Goal: Task Accomplishment & Management: Manage account settings

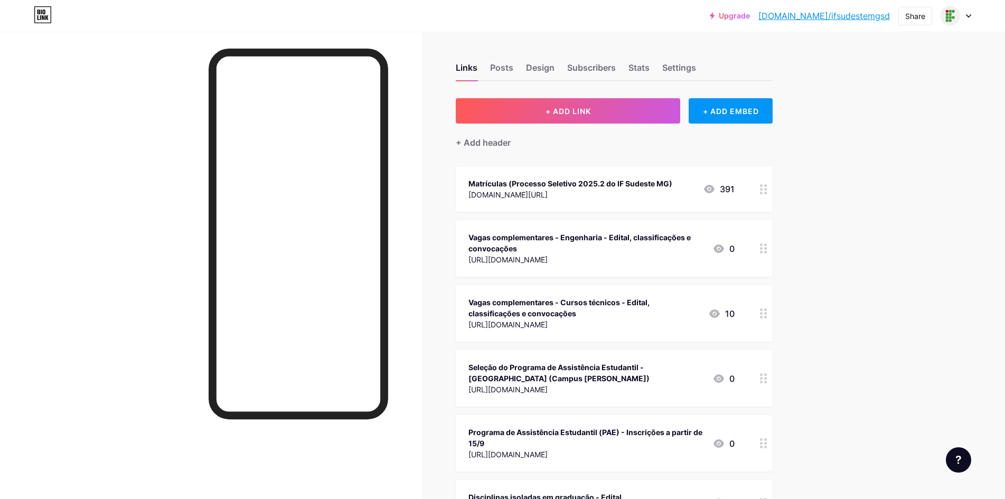
drag, startPoint x: 571, startPoint y: 115, endPoint x: 989, endPoint y: 298, distance: 456.3
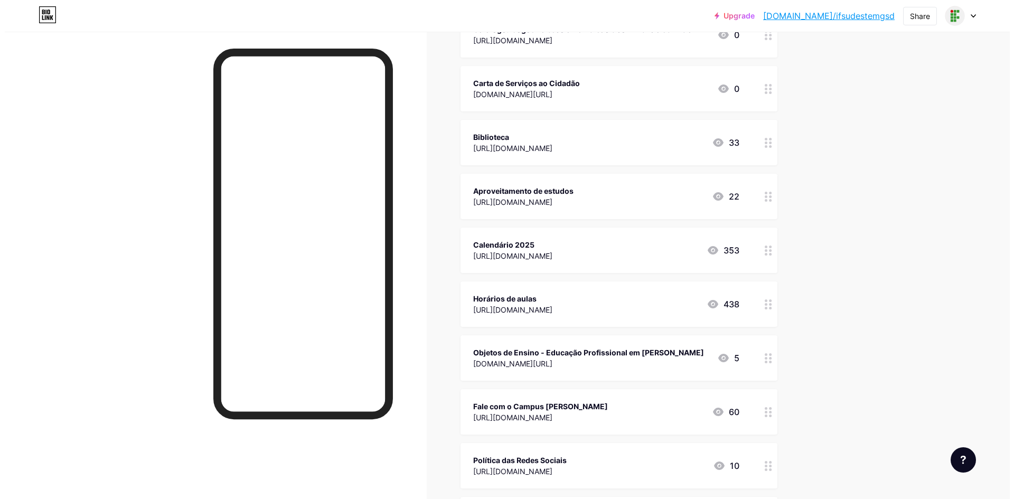
scroll to position [1426, 0]
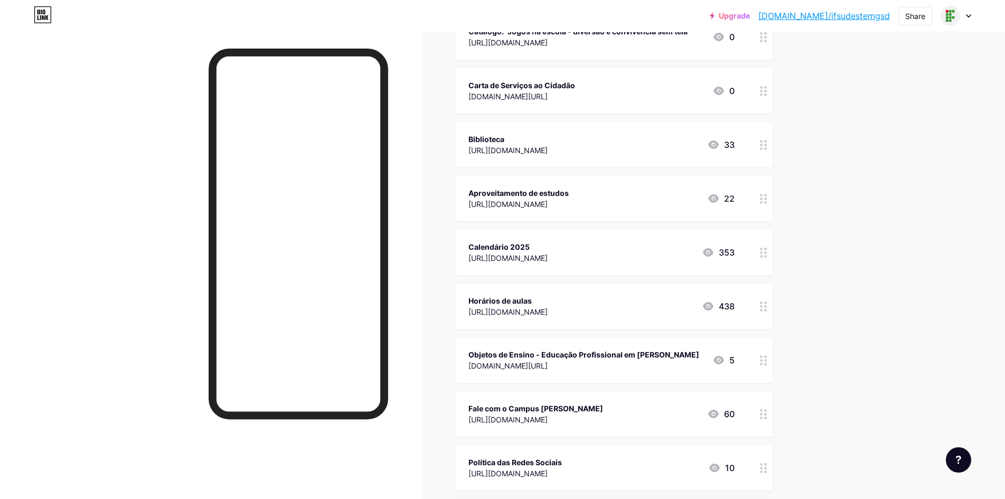
click at [758, 184] on div "Aproveitamento de estudos [URL][DOMAIN_NAME][DATE]" at bounding box center [614, 198] width 317 height 45
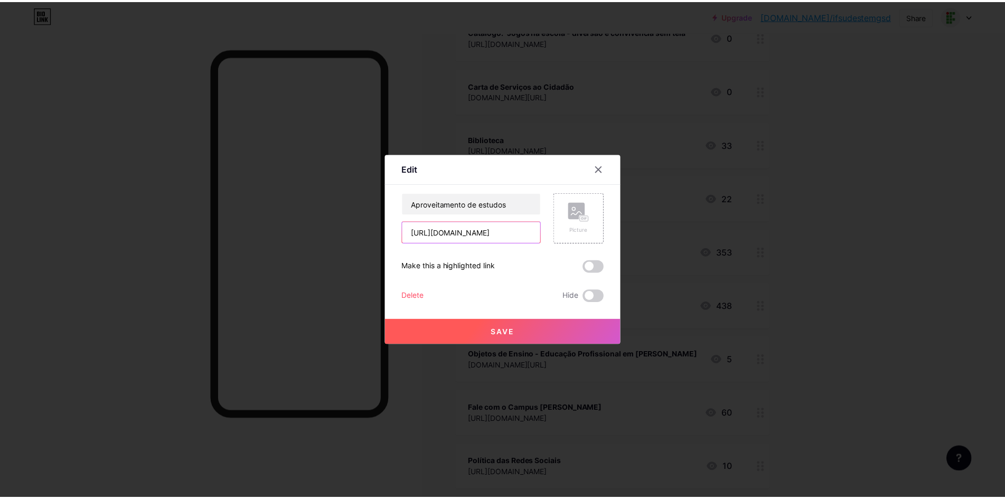
scroll to position [0, 330]
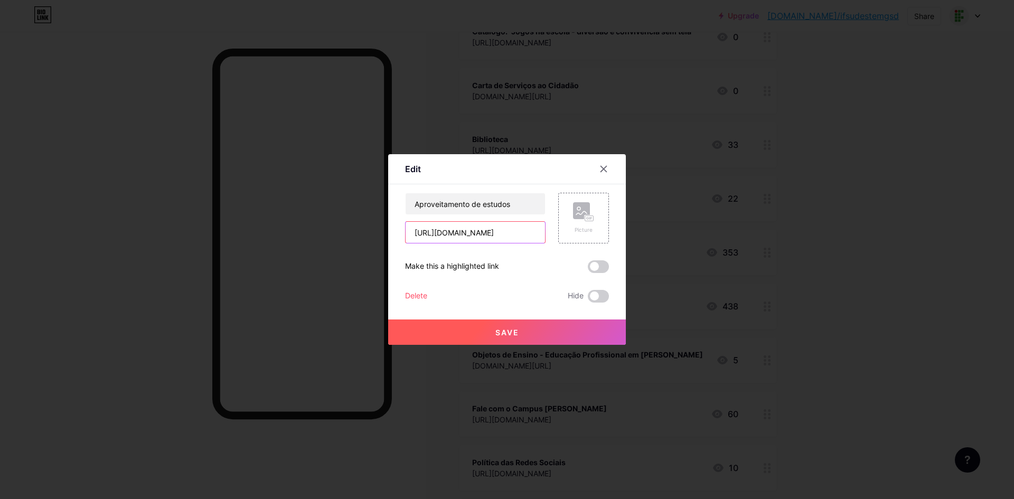
drag, startPoint x: 469, startPoint y: 233, endPoint x: 614, endPoint y: 233, distance: 145.3
click at [614, 233] on div "Edit Content YouTube Play YouTube video without leaving your page. ADD Vimeo Pl…" at bounding box center [507, 249] width 238 height 191
click at [608, 170] on icon at bounding box center [604, 169] width 8 height 8
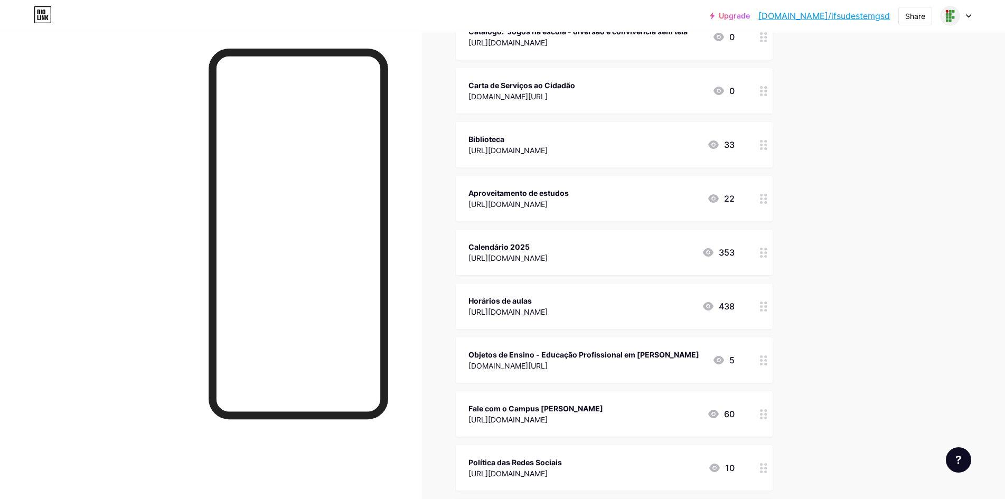
click at [480, 188] on div "Aproveitamento de estudos" at bounding box center [519, 193] width 100 height 11
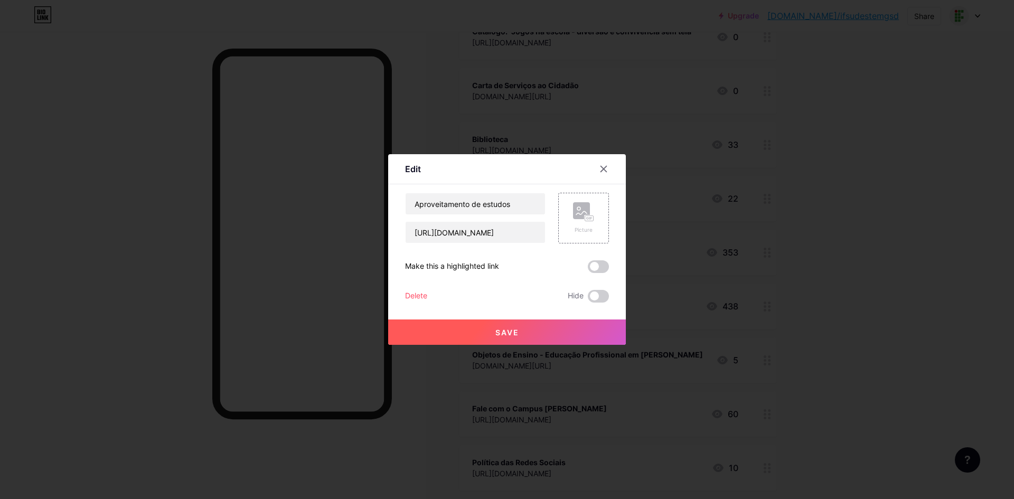
click at [412, 291] on div "Delete" at bounding box center [416, 296] width 22 height 13
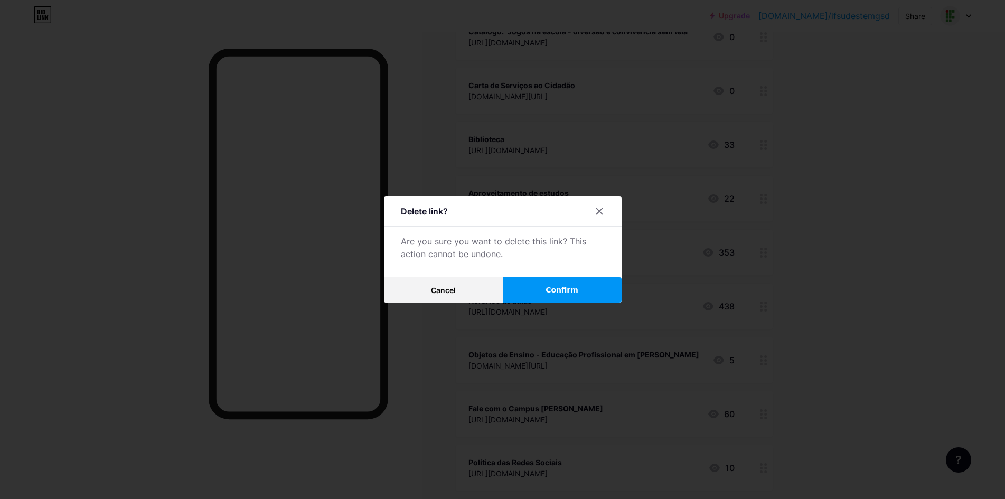
click at [563, 288] on span "Confirm" at bounding box center [562, 290] width 33 height 11
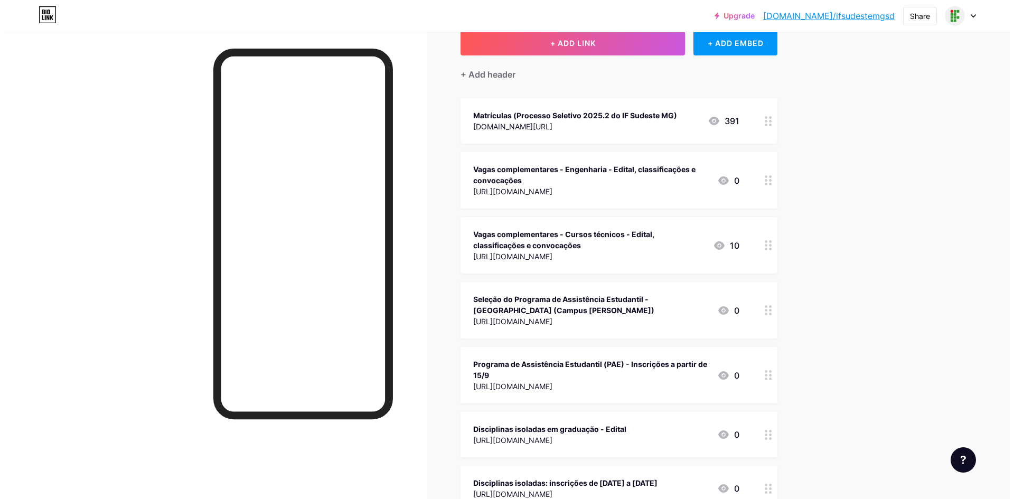
scroll to position [0, 0]
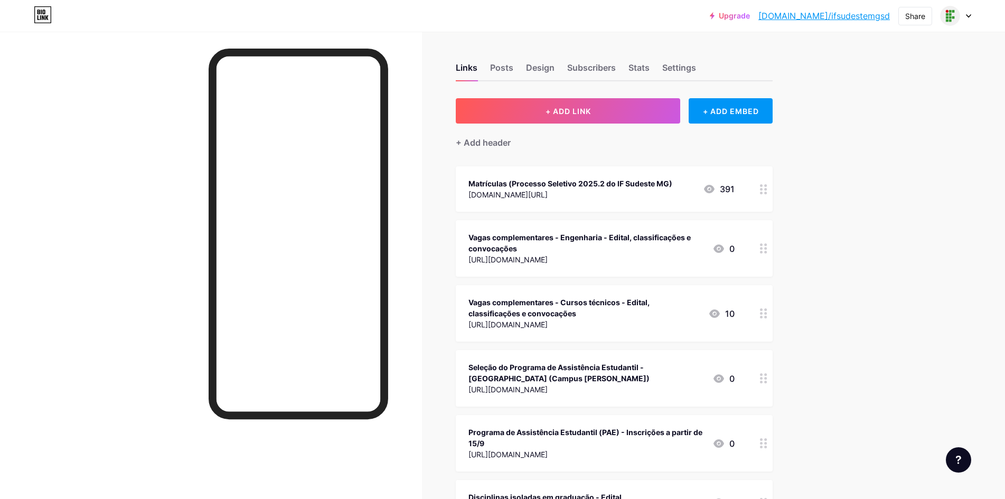
click at [581, 116] on button "+ ADD LINK" at bounding box center [568, 110] width 225 height 25
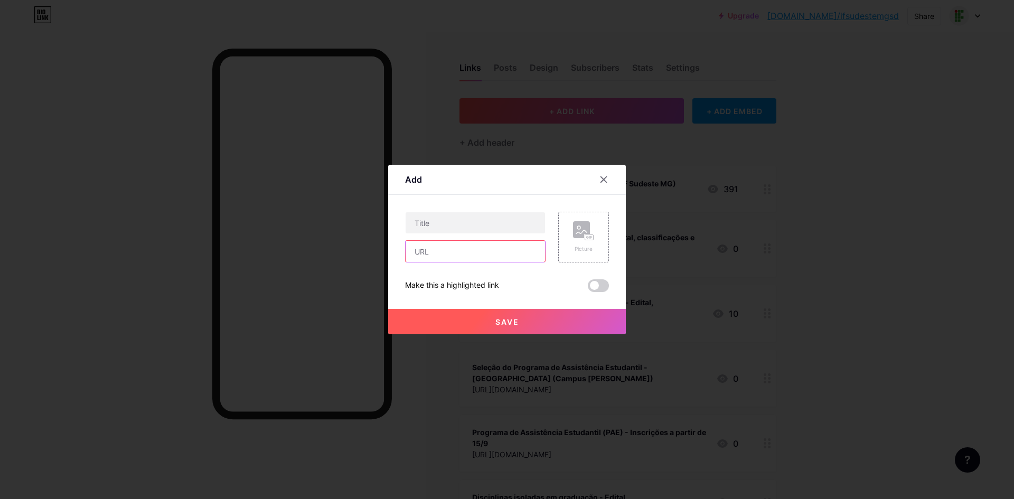
click at [451, 252] on input "text" at bounding box center [475, 251] width 139 height 21
paste input "[URL][DOMAIN_NAME]"
type input "[URL][DOMAIN_NAME]"
click at [468, 226] on input "text" at bounding box center [475, 222] width 139 height 21
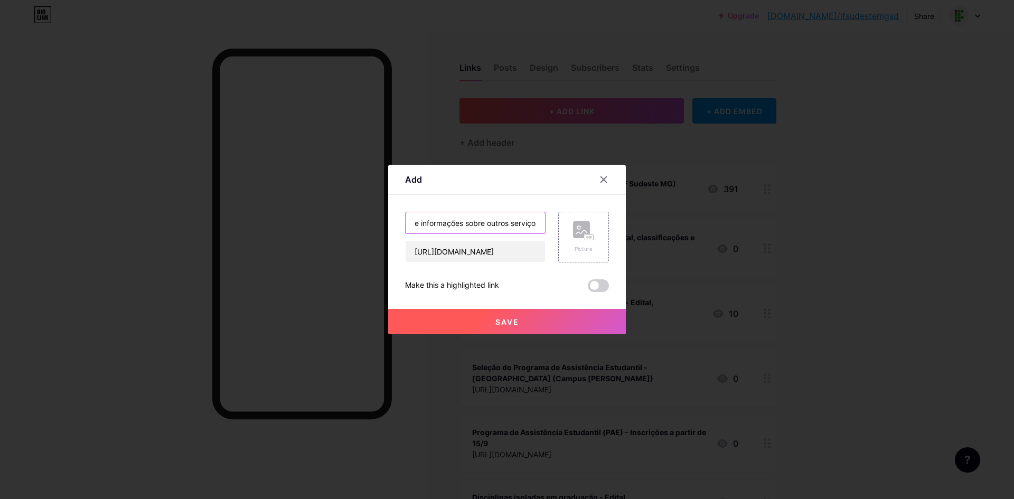
scroll to position [0, 259]
type input "Registros Acadêmicos - Aproveitamento de estudos, ajuste de matrícula e informa…"
click at [503, 317] on span "Save" at bounding box center [508, 321] width 24 height 9
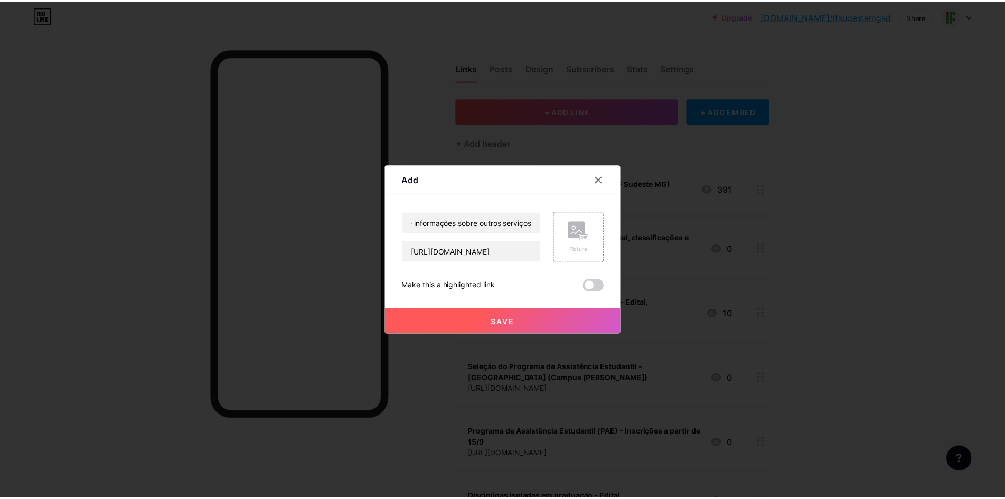
scroll to position [0, 0]
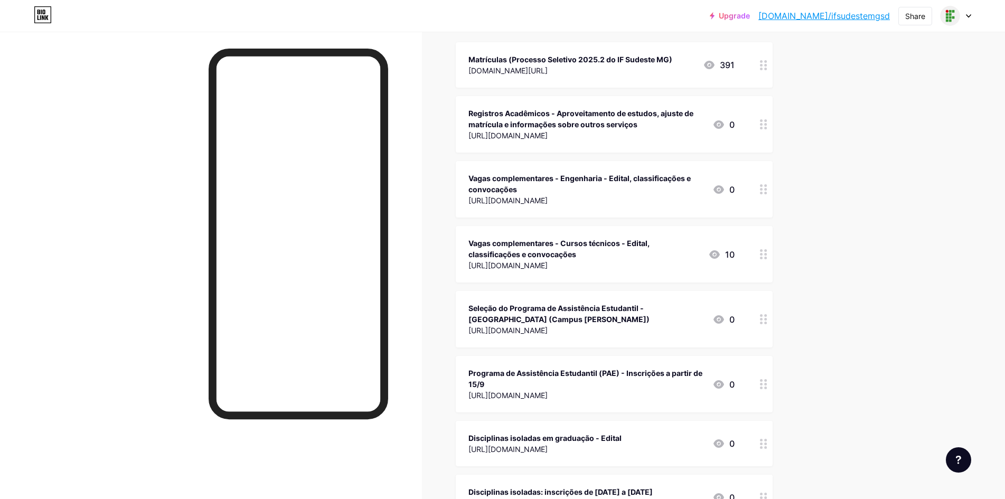
scroll to position [106, 0]
